Goal: Task Accomplishment & Management: Use online tool/utility

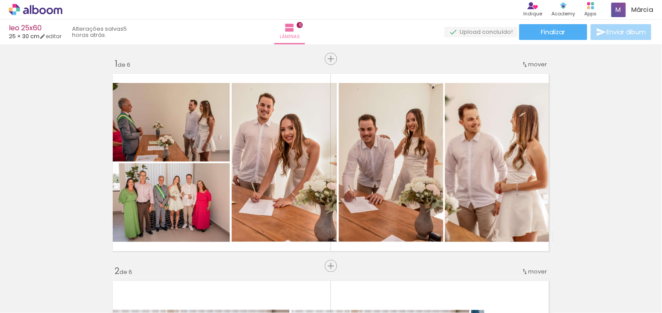
scroll to position [717, 0]
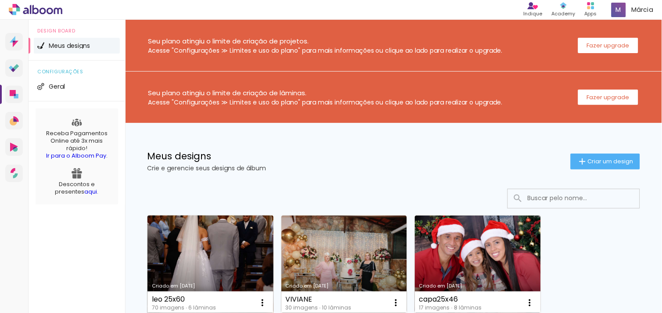
click at [224, 237] on link "Criado em 25/09/25" at bounding box center [211, 265] width 126 height 99
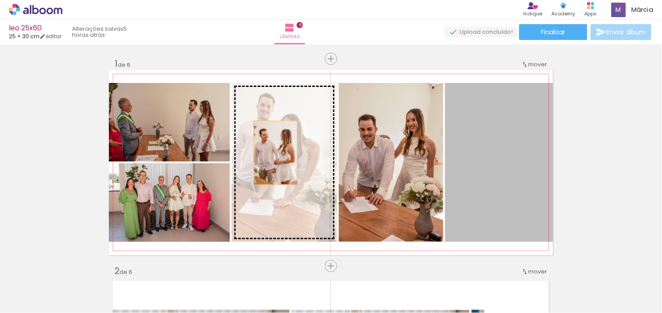
drag, startPoint x: 494, startPoint y: 155, endPoint x: 271, endPoint y: 152, distance: 224.0
click at [0, 0] on slot at bounding box center [0, 0] width 0 height 0
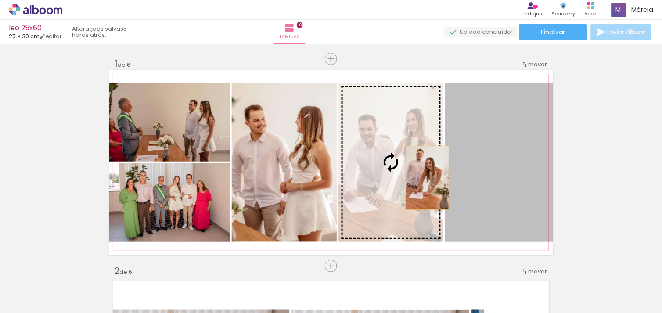
drag, startPoint x: 517, startPoint y: 180, endPoint x: 345, endPoint y: 160, distance: 173.8
click at [0, 0] on slot at bounding box center [0, 0] width 0 height 0
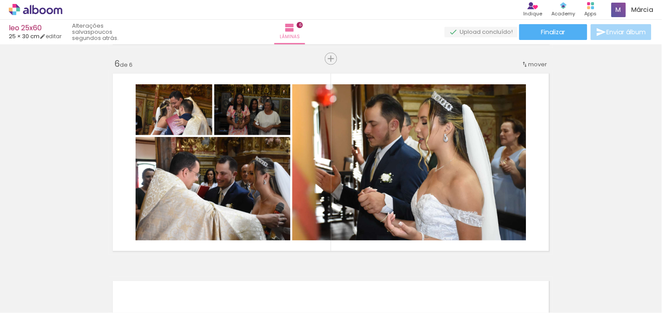
scroll to position [1039, 0]
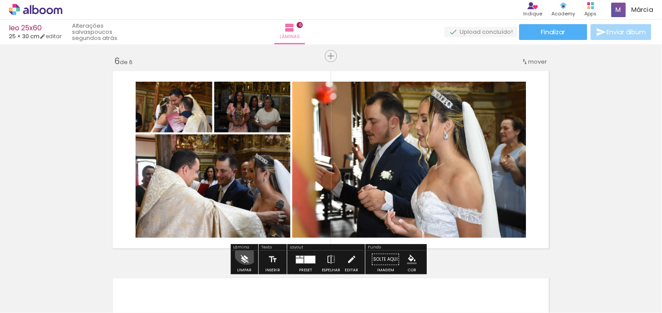
click at [247, 252] on iron-icon at bounding box center [245, 260] width 10 height 18
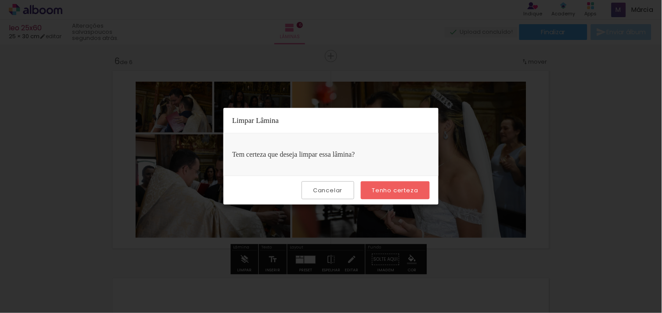
click at [559, 155] on iron-overlay-backdrop at bounding box center [331, 156] width 662 height 313
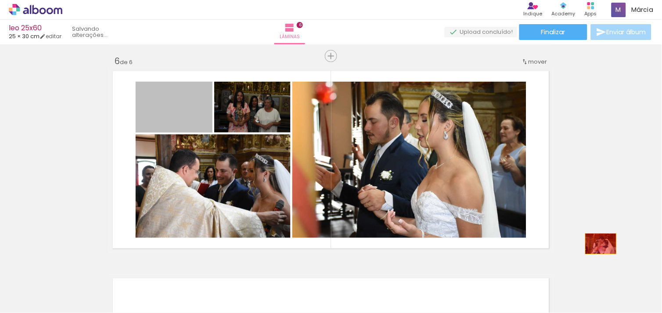
drag, startPoint x: 155, startPoint y: 115, endPoint x: 598, endPoint y: 244, distance: 461.1
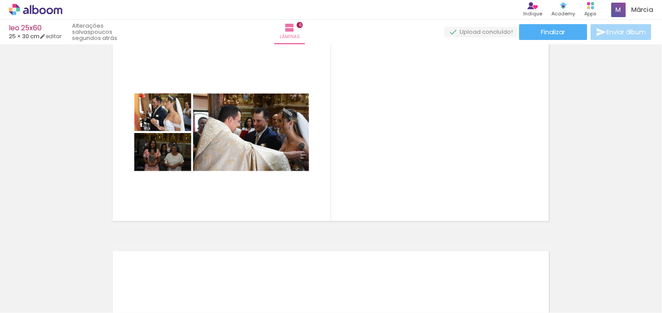
scroll to position [0, 1073]
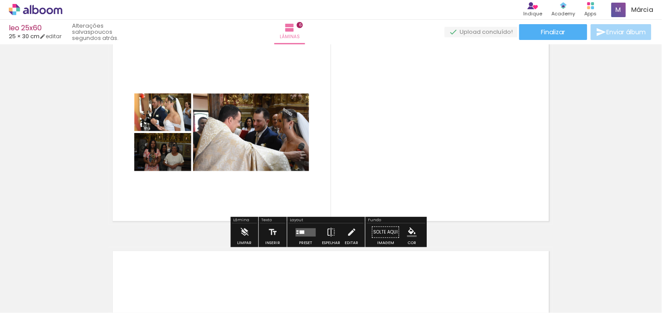
drag, startPoint x: 293, startPoint y: 282, endPoint x: 274, endPoint y: 152, distance: 131.9
click at [274, 152] on quentale-workspace at bounding box center [331, 156] width 662 height 313
drag, startPoint x: 274, startPoint y: 152, endPoint x: 233, endPoint y: 239, distance: 96.7
click at [233, 239] on div "Limpar" at bounding box center [244, 235] width 25 height 22
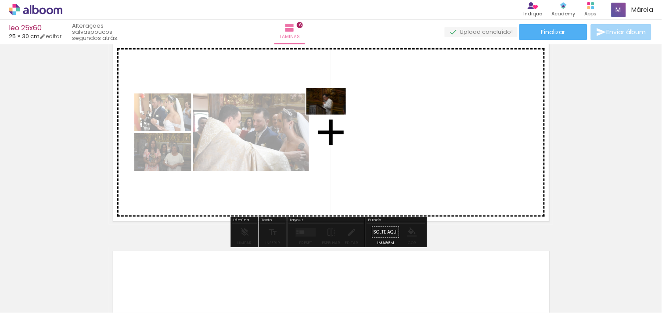
drag, startPoint x: 301, startPoint y: 258, endPoint x: 333, endPoint y: 115, distance: 146.7
click at [333, 115] on quentale-workspace at bounding box center [331, 156] width 662 height 313
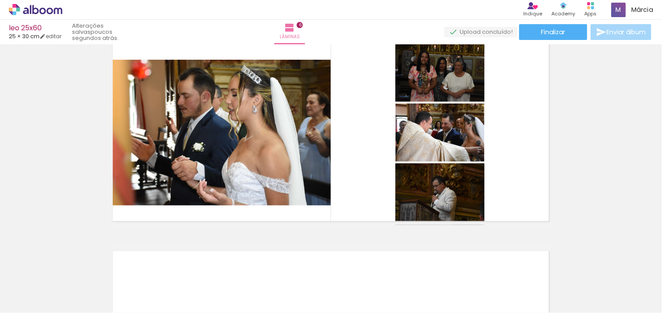
scroll to position [0, 1482]
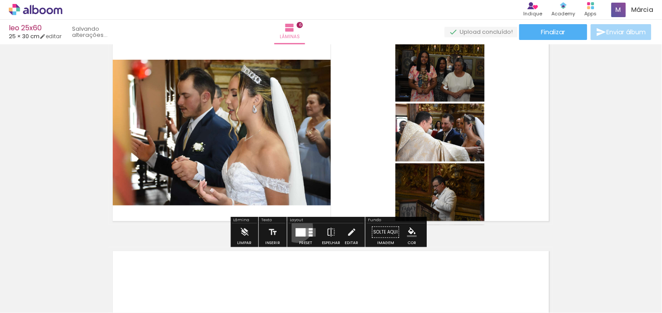
click at [295, 227] on div at bounding box center [306, 233] width 24 height 18
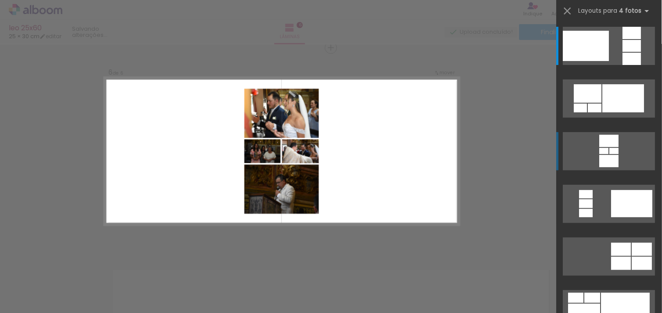
scroll to position [1047, 0]
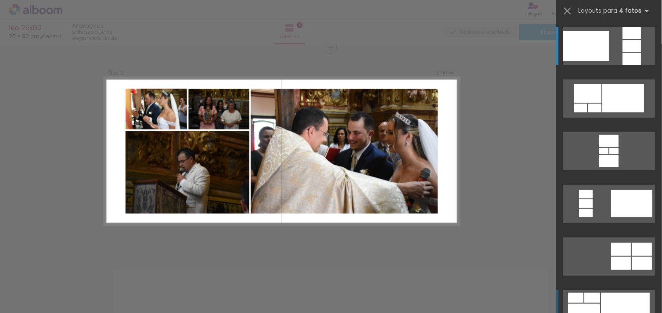
click at [611, 300] on div at bounding box center [626, 309] width 49 height 32
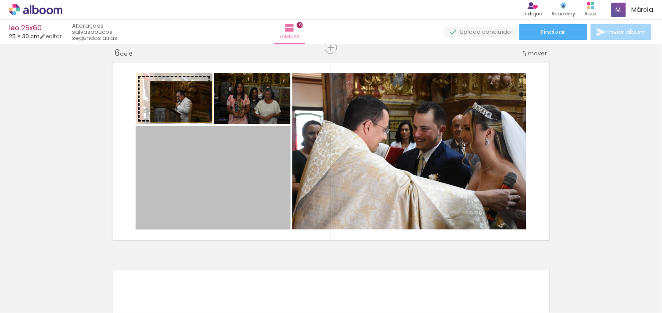
drag, startPoint x: 221, startPoint y: 201, endPoint x: 178, endPoint y: 102, distance: 108.0
click at [0, 0] on slot at bounding box center [0, 0] width 0 height 0
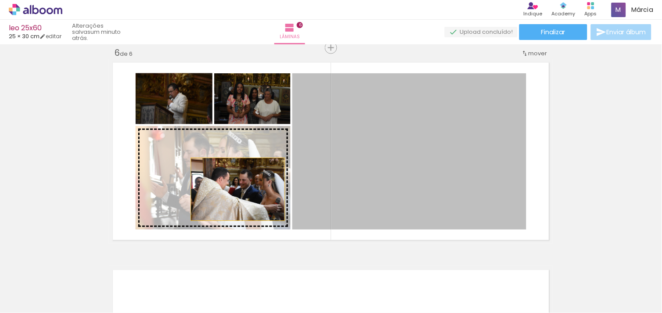
drag, startPoint x: 453, startPoint y: 187, endPoint x: 235, endPoint y: 189, distance: 218.7
click at [0, 0] on slot at bounding box center [0, 0] width 0 height 0
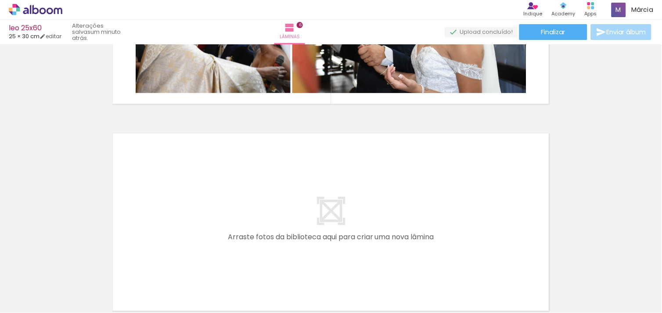
scroll to position [1204, 0]
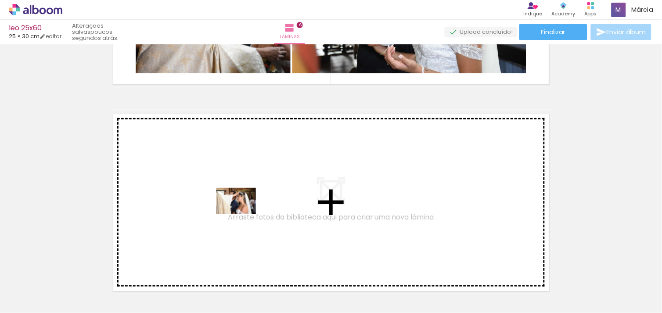
drag, startPoint x: 175, startPoint y: 295, endPoint x: 243, endPoint y: 214, distance: 105.7
click at [243, 214] on quentale-workspace at bounding box center [331, 156] width 662 height 313
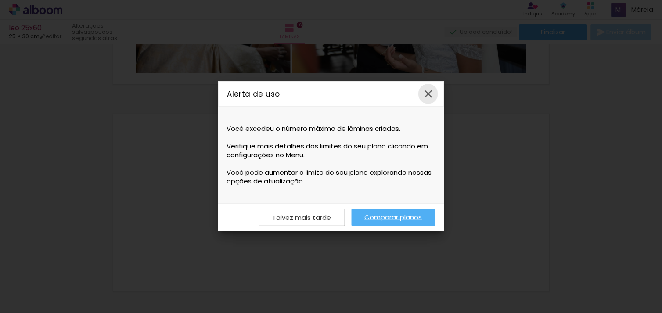
click at [428, 91] on iron-icon at bounding box center [428, 93] width 13 height 13
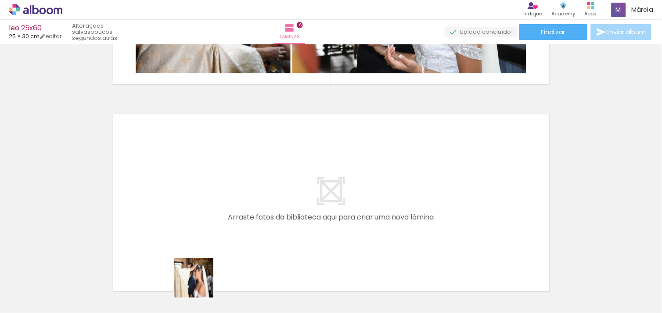
drag, startPoint x: 205, startPoint y: 284, endPoint x: 196, endPoint y: 285, distance: 8.9
click at [196, 285] on quentale-thumb at bounding box center [179, 283] width 49 height 51
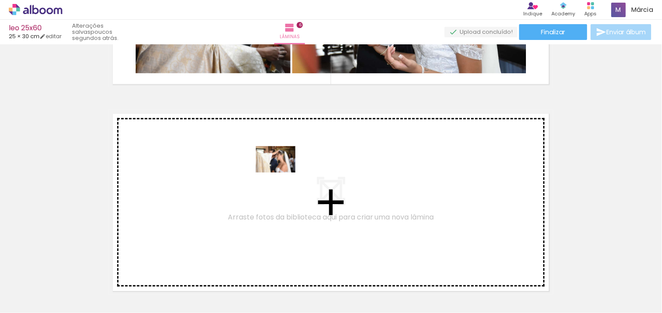
drag, startPoint x: 196, startPoint y: 285, endPoint x: 282, endPoint y: 173, distance: 142.2
click at [282, 173] on quentale-workspace at bounding box center [331, 156] width 662 height 313
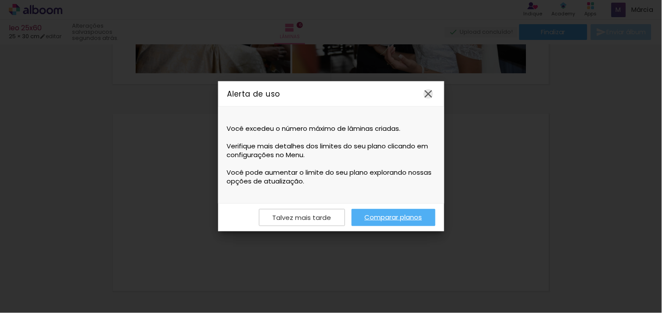
click at [426, 95] on iron-icon at bounding box center [428, 93] width 13 height 13
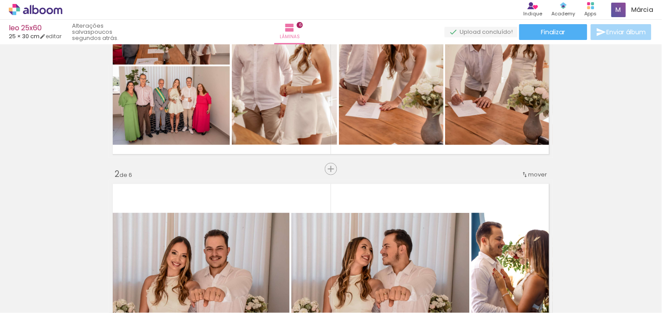
scroll to position [0, 0]
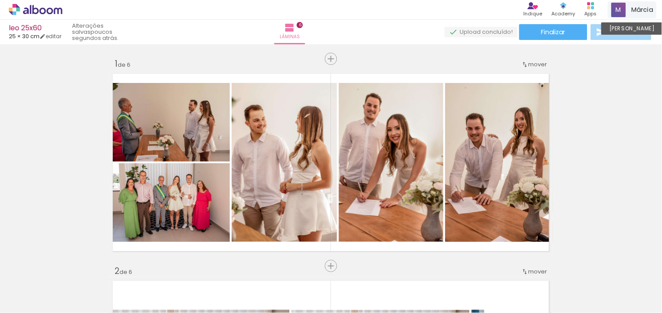
click at [621, 11] on span at bounding box center [619, 10] width 14 height 14
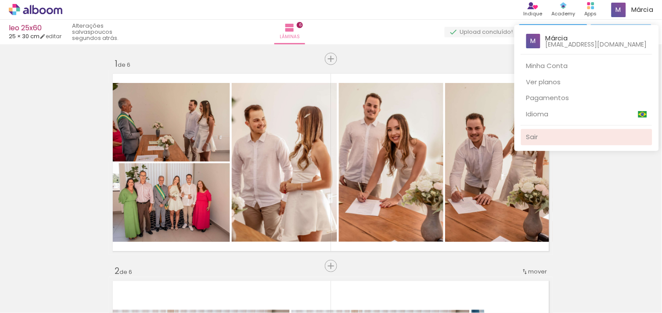
click at [553, 138] on link "Sair" at bounding box center [586, 137] width 131 height 16
